Goal: Task Accomplishment & Management: Use online tool/utility

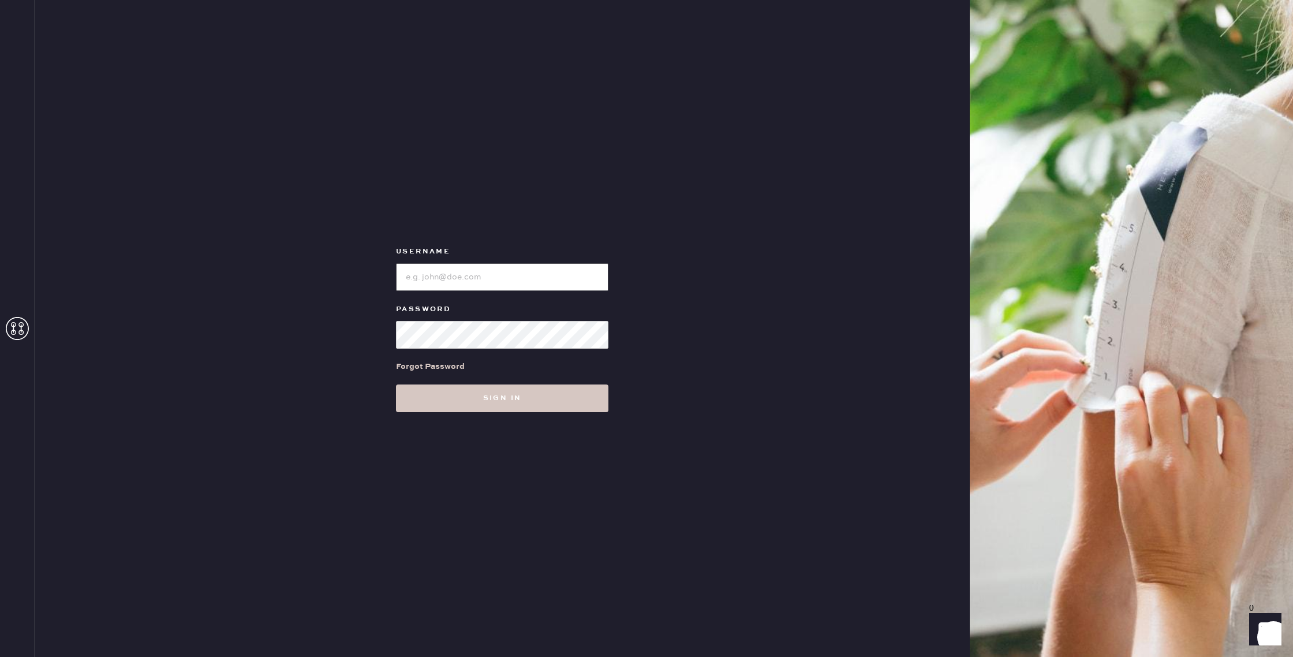
click at [481, 269] on input "loginName" at bounding box center [502, 277] width 212 height 28
type input "reformationsantamonica"
click at [396, 384] on button "Sign in" at bounding box center [502, 398] width 212 height 28
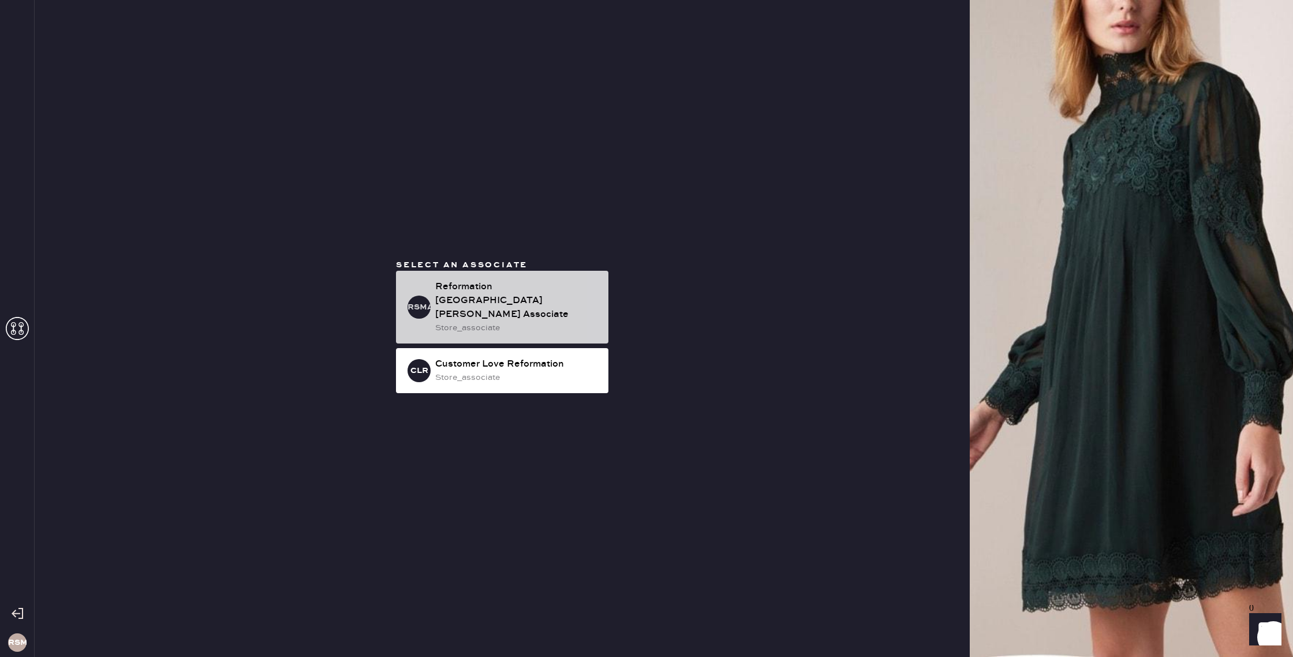
drag, startPoint x: 514, startPoint y: 318, endPoint x: 513, endPoint y: 300, distance: 18.0
click at [514, 321] on div "store_associate" at bounding box center [517, 327] width 164 height 13
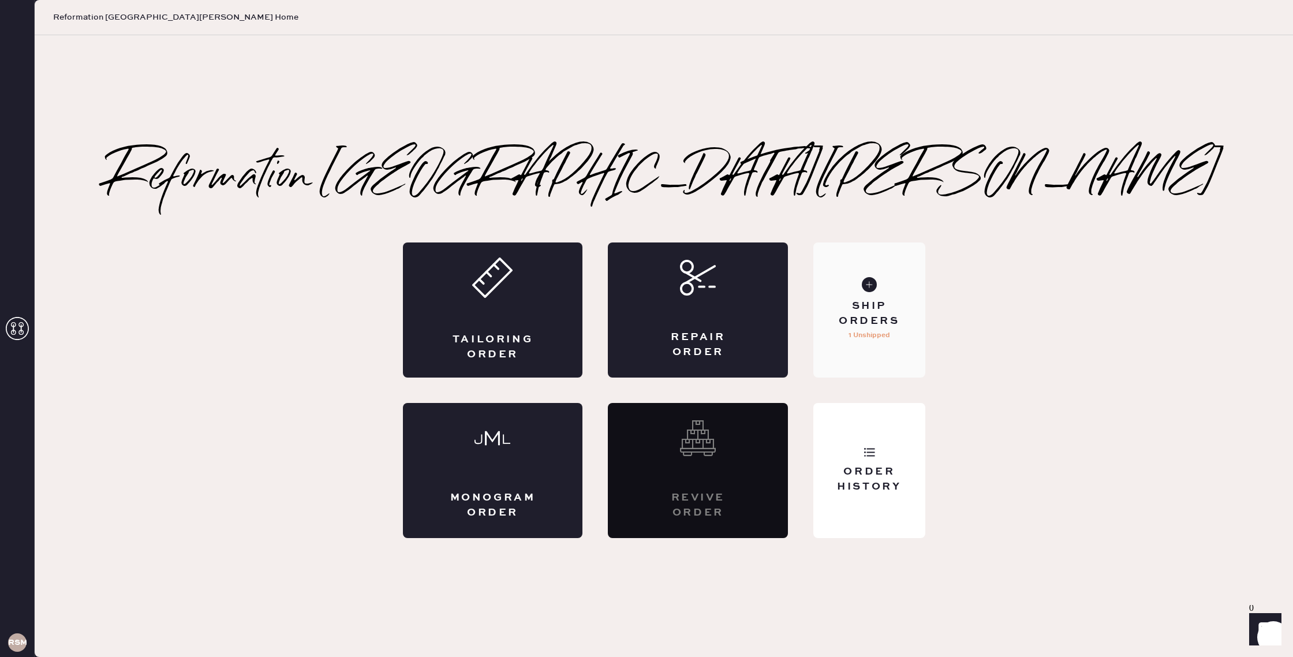
click at [869, 309] on div "Ship Orders" at bounding box center [868, 313] width 93 height 29
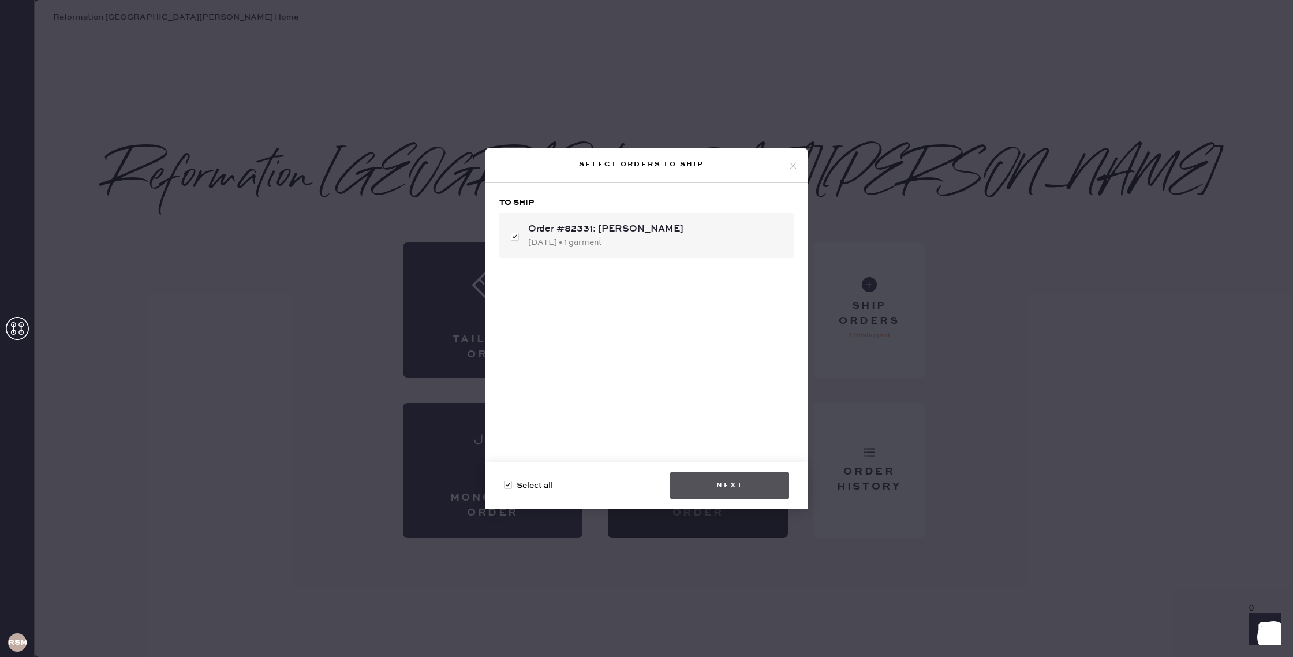
click at [742, 481] on button "Next" at bounding box center [729, 486] width 119 height 28
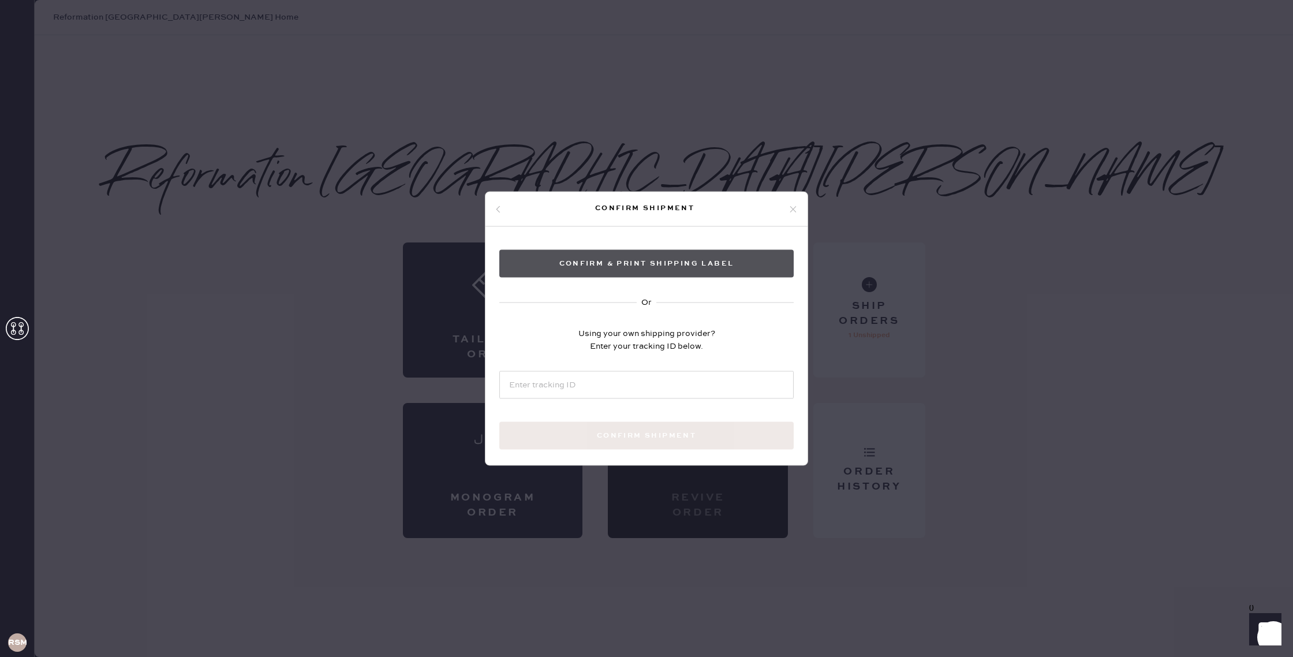
click at [619, 267] on button "Confirm & Print shipping label" at bounding box center [646, 264] width 294 height 28
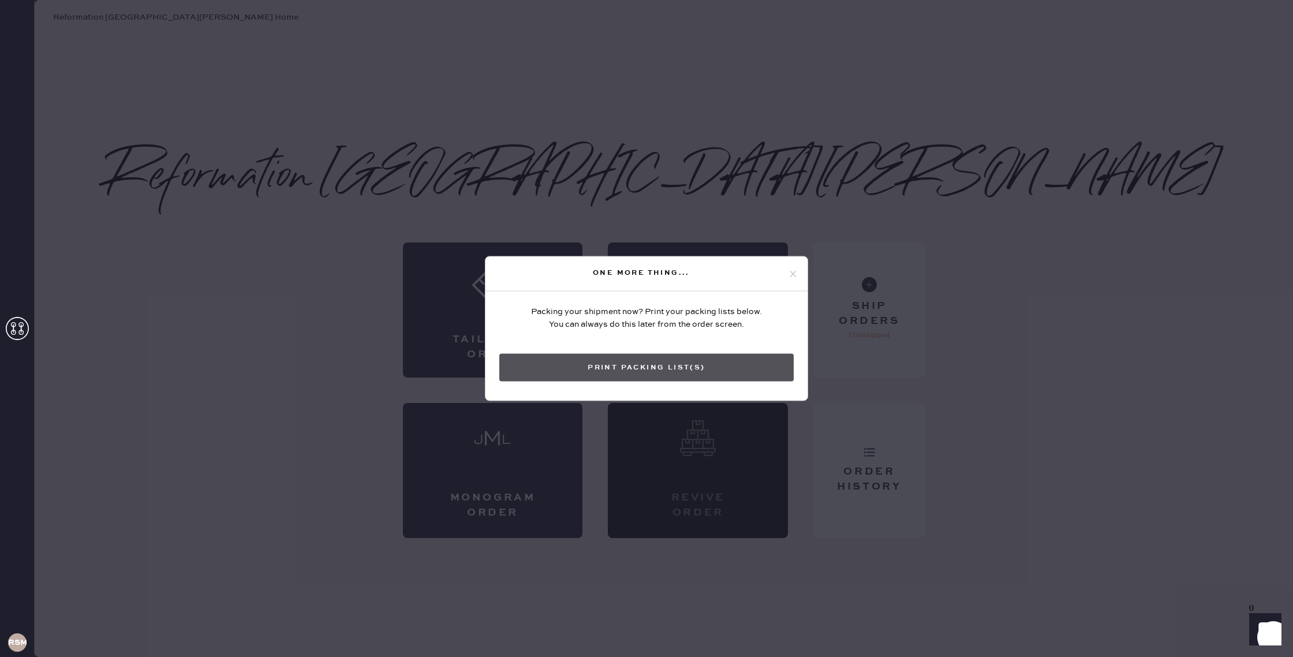
click at [665, 370] on button "Print Packing List(s)" at bounding box center [646, 368] width 294 height 28
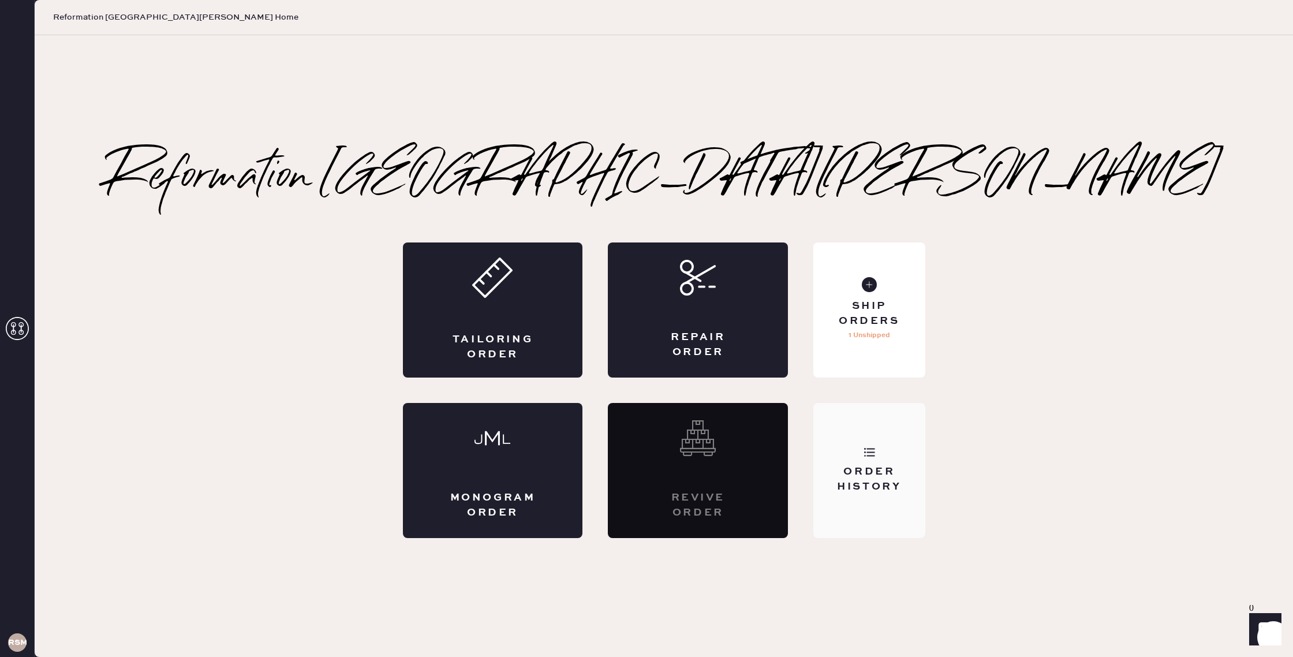
click at [885, 464] on div "Order History" at bounding box center [868, 470] width 111 height 135
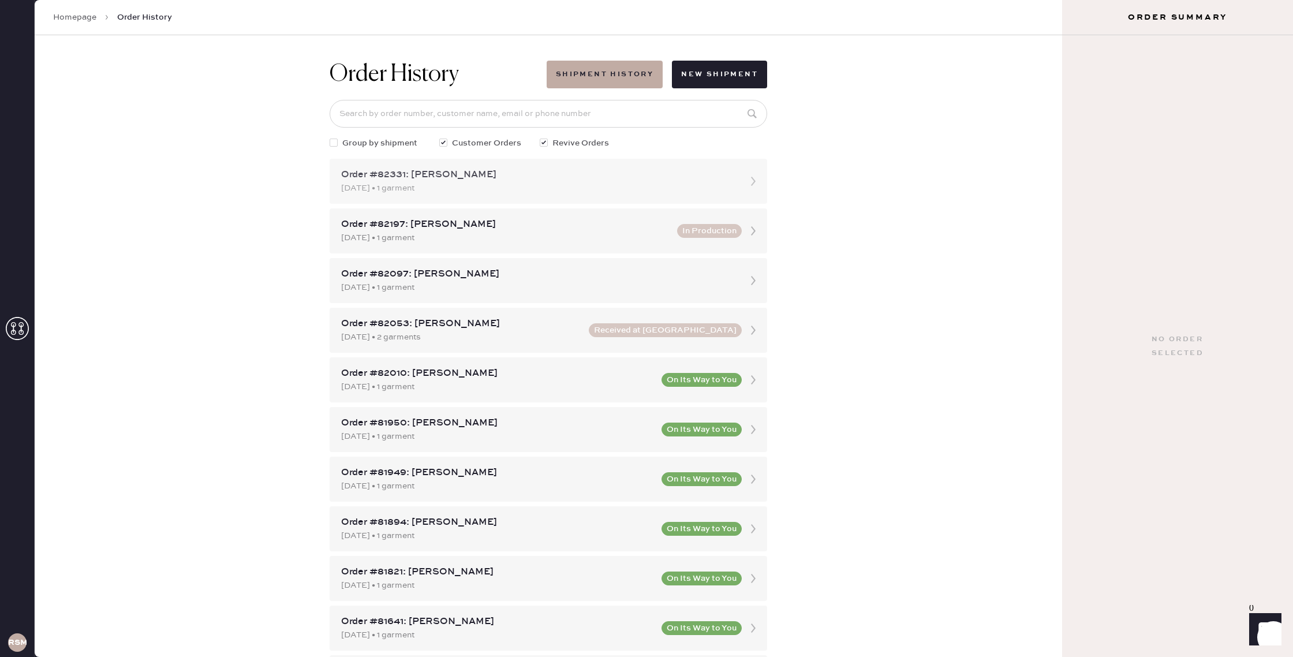
click at [650, 190] on div "[DATE] • 1 garment" at bounding box center [538, 188] width 394 height 13
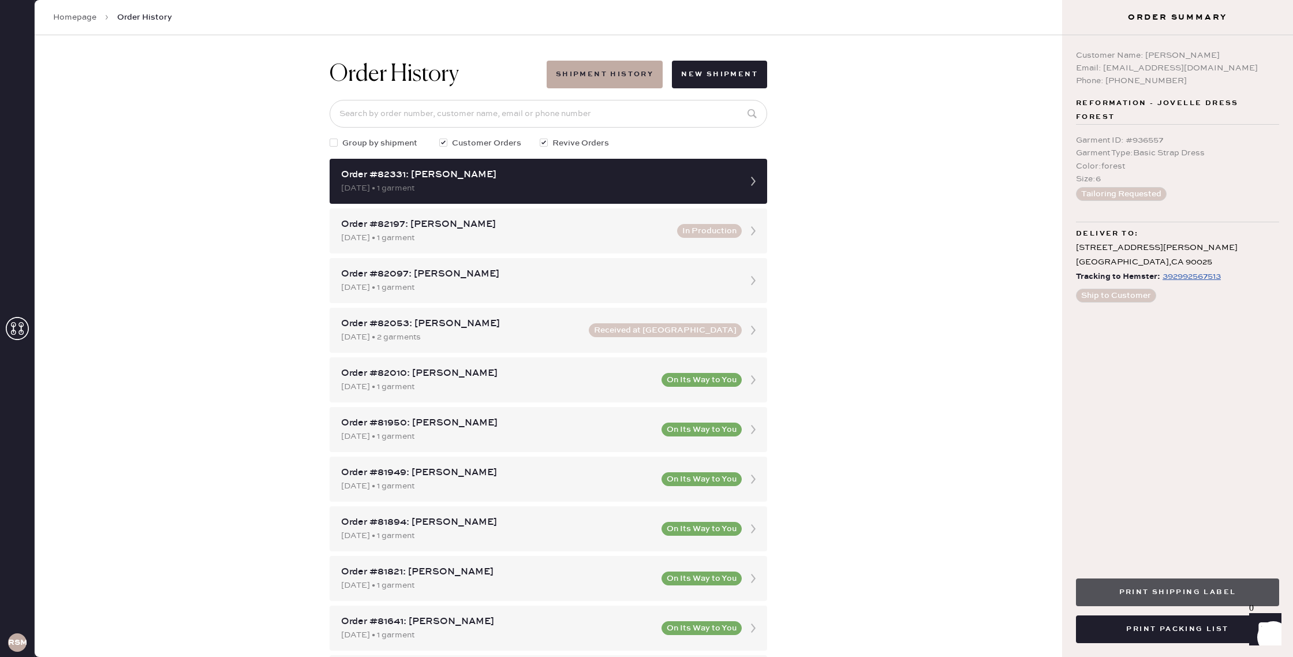
click at [1212, 584] on button "Print Shipping Label" at bounding box center [1177, 592] width 203 height 28
